Goal: Task Accomplishment & Management: Manage account settings

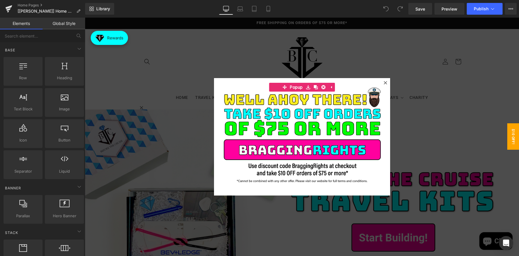
drag, startPoint x: 382, startPoint y: 81, endPoint x: 465, endPoint y: 36, distance: 94.6
click at [382, 81] on div at bounding box center [385, 82] width 7 height 7
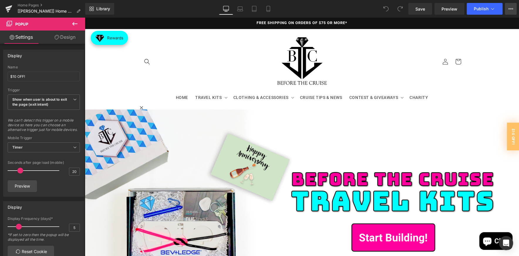
click at [511, 11] on button "View Live Page View with current Template Save Template to Library Schedule Pub…" at bounding box center [511, 9] width 12 height 12
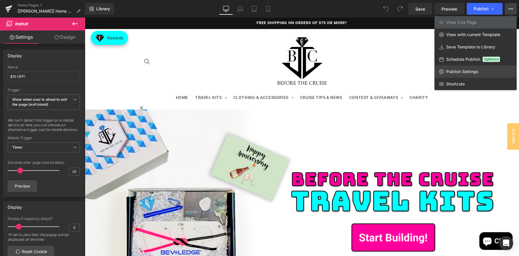
click at [456, 72] on span "Publish Settings" at bounding box center [462, 71] width 32 height 5
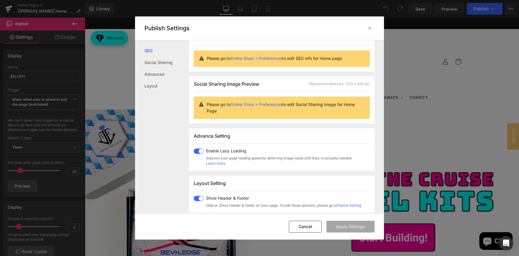
scroll to position [15, 0]
click at [196, 150] on span at bounding box center [199, 150] width 10 height 5
click at [358, 230] on button "Apply Settings" at bounding box center [350, 227] width 48 height 12
drag, startPoint x: 368, startPoint y: 25, endPoint x: 302, endPoint y: 4, distance: 70.1
click at [368, 25] on icon at bounding box center [370, 28] width 6 height 6
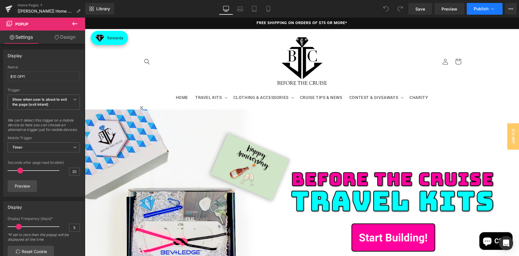
click at [476, 10] on span "Publish" at bounding box center [481, 8] width 15 height 5
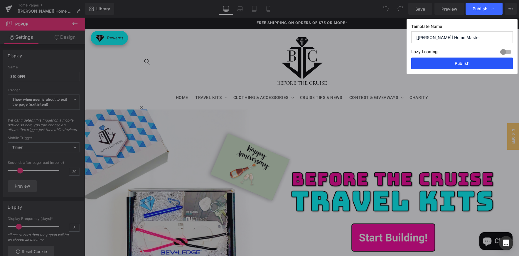
click at [470, 61] on button "Publish" at bounding box center [462, 64] width 102 height 12
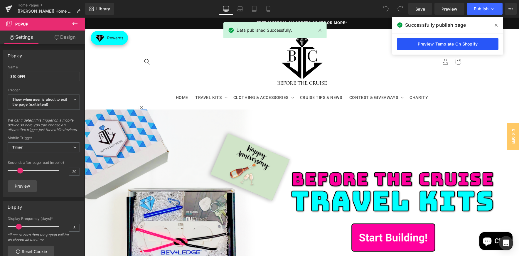
click at [440, 43] on link "Preview Template On Shopify" at bounding box center [448, 44] width 102 height 12
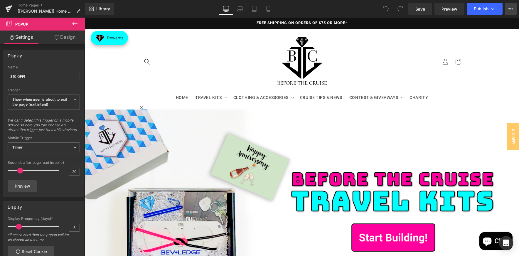
click at [508, 10] on button "View Live Page View with current Template Save Template to Library Schedule Pub…" at bounding box center [511, 9] width 12 height 12
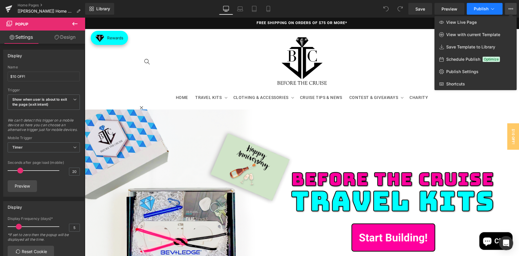
click at [484, 9] on span "Publish" at bounding box center [481, 8] width 15 height 5
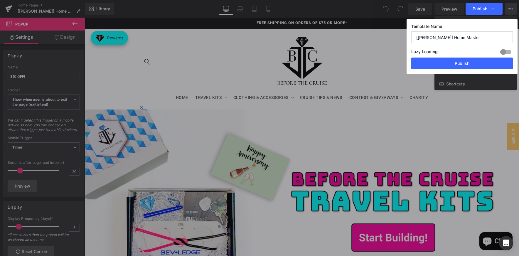
drag, startPoint x: 510, startPoint y: 9, endPoint x: 514, endPoint y: 13, distance: 5.4
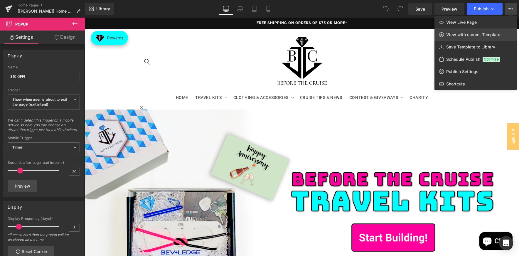
click at [468, 34] on span "View with current Template" at bounding box center [473, 34] width 54 height 5
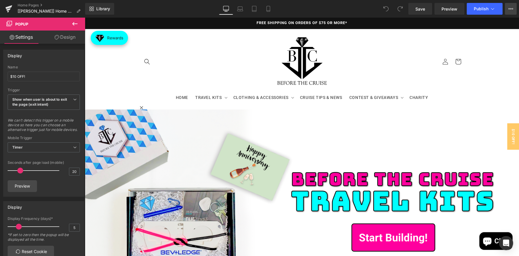
click at [509, 10] on icon at bounding box center [510, 8] width 5 height 5
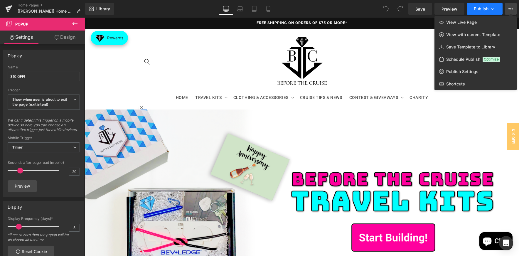
click at [493, 7] on icon at bounding box center [493, 9] width 6 height 6
